Goal: Information Seeking & Learning: Learn about a topic

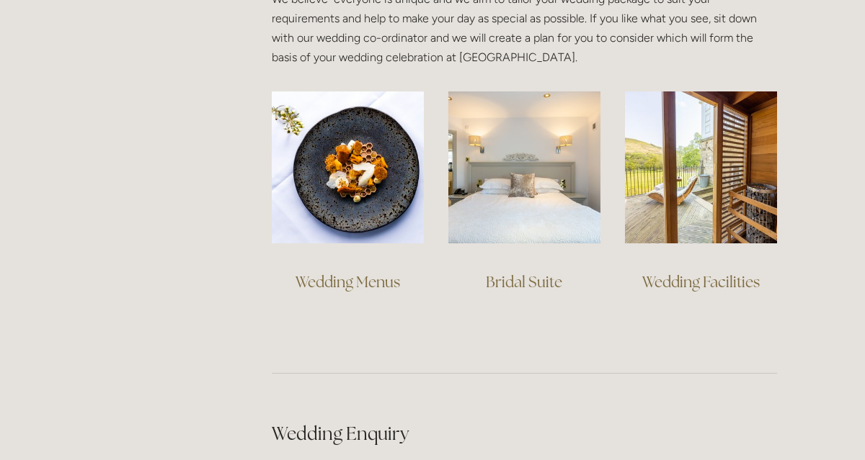
scroll to position [1086, 0]
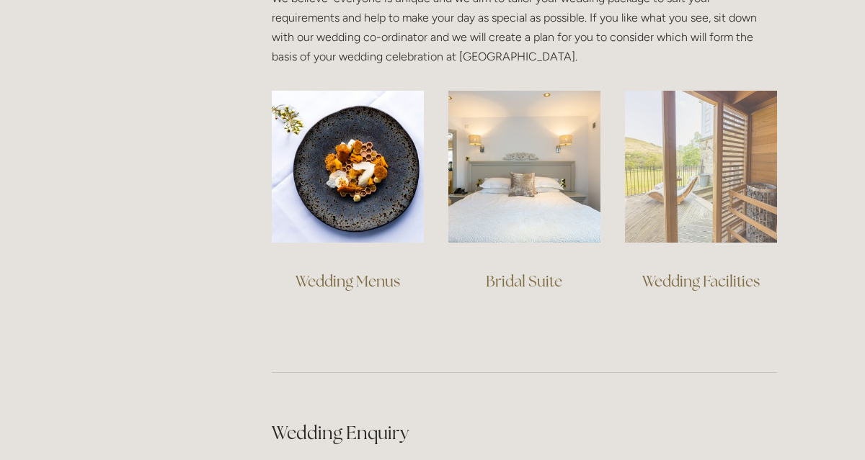
click at [700, 213] on img at bounding box center [701, 167] width 152 height 152
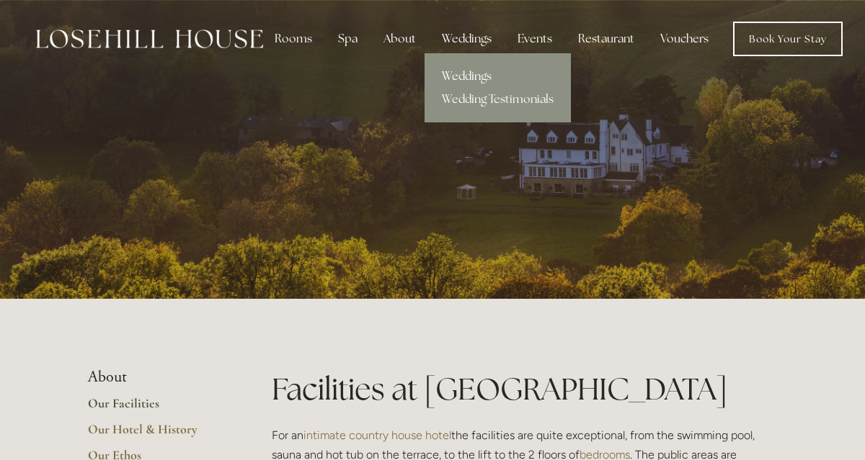
click at [462, 73] on link "Weddings" at bounding box center [497, 76] width 146 height 23
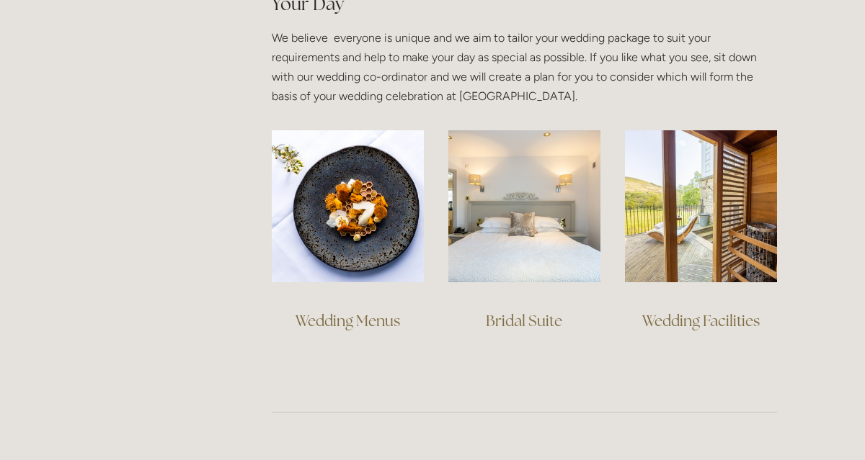
scroll to position [1044, 0]
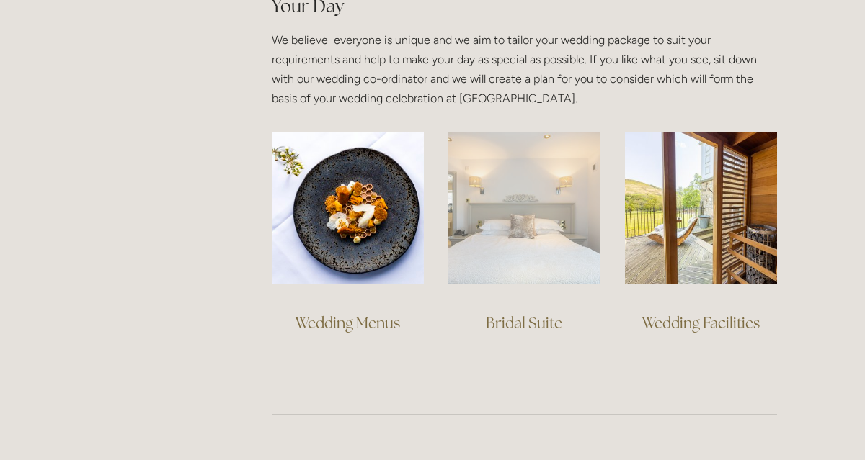
click at [532, 223] on img at bounding box center [524, 209] width 152 height 152
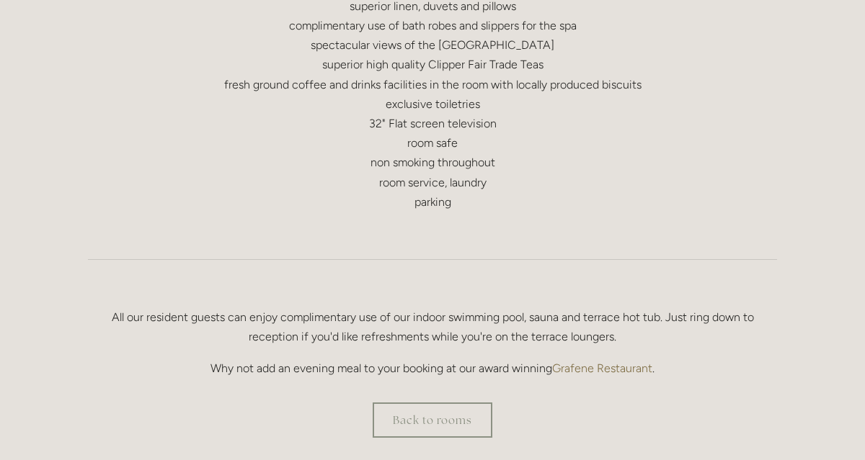
scroll to position [832, 0]
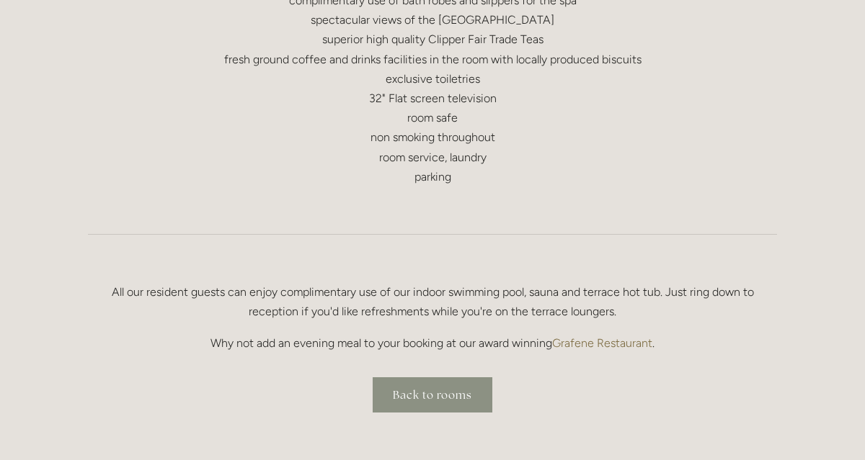
click at [459, 380] on link "Back to rooms" at bounding box center [433, 395] width 120 height 35
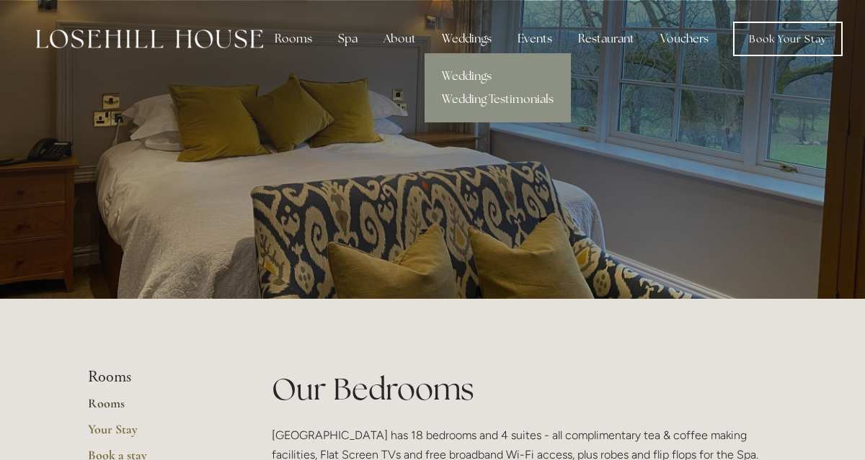
click at [461, 99] on link "Wedding Testimonials" at bounding box center [497, 99] width 146 height 23
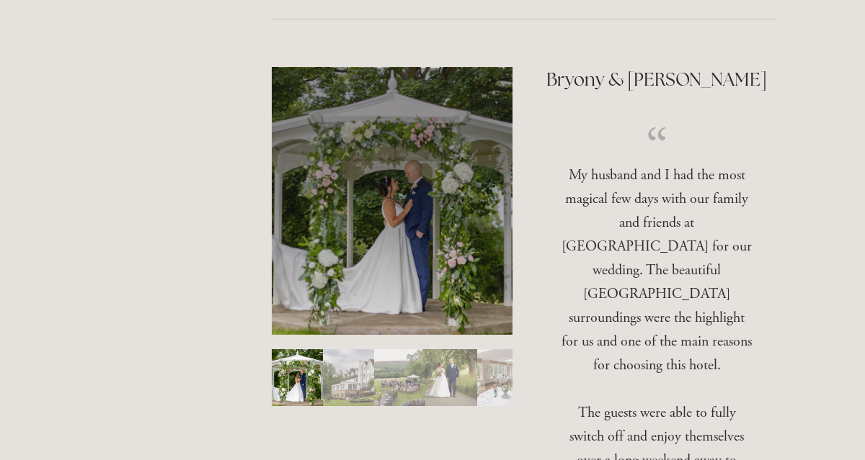
scroll to position [294, 0]
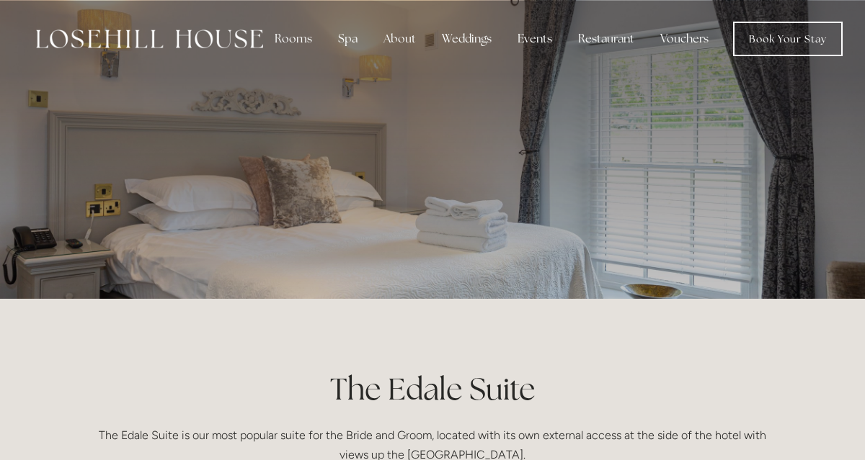
scroll to position [832, 0]
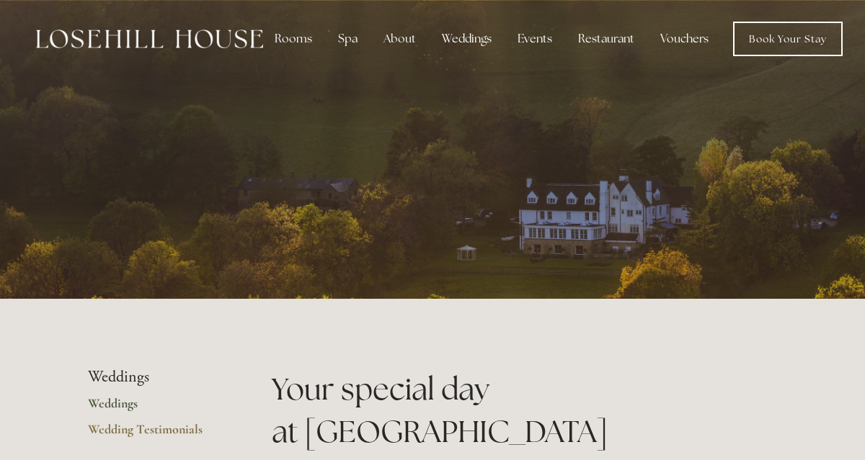
scroll to position [1048, 0]
